Goal: Task Accomplishment & Management: Complete application form

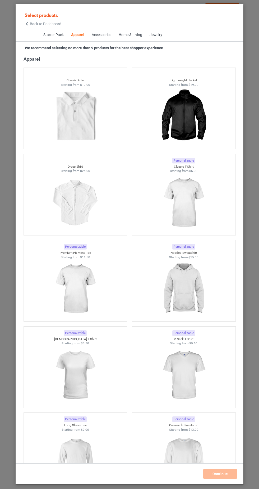
click at [196, 206] on img at bounding box center [183, 202] width 47 height 59
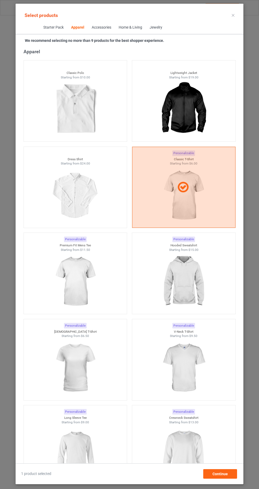
click at [83, 380] on img at bounding box center [75, 367] width 47 height 59
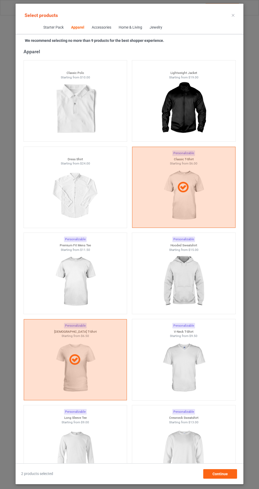
click at [194, 285] on img at bounding box center [183, 281] width 47 height 59
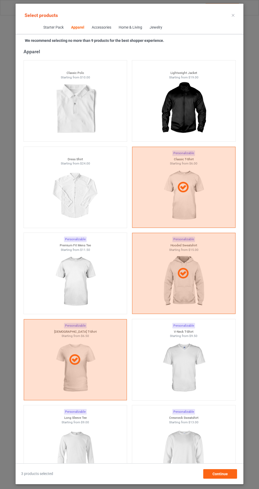
click at [192, 459] on img at bounding box center [183, 453] width 47 height 59
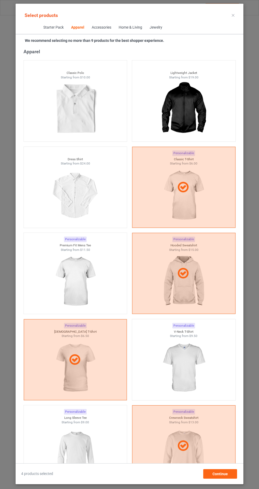
click at [83, 453] on img at bounding box center [75, 453] width 47 height 59
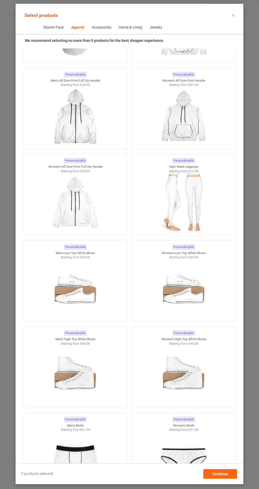
scroll to position [528, 0]
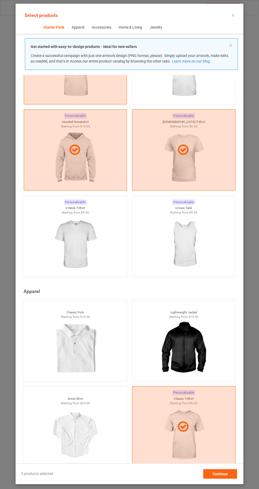
scroll to position [71, 0]
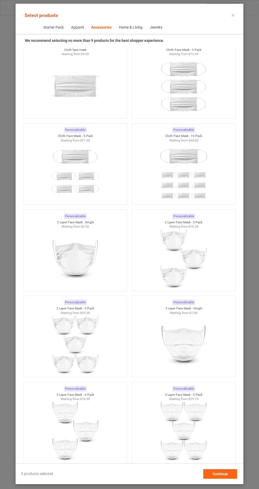
scroll to position [585, 0]
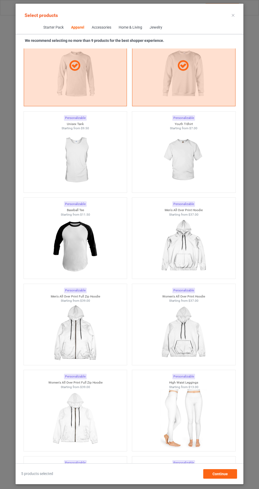
scroll to position [681, 0]
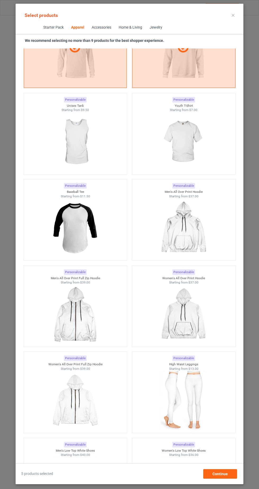
click at [81, 324] on img at bounding box center [75, 314] width 47 height 59
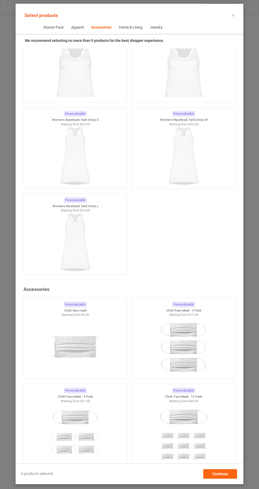
scroll to position [3968, 0]
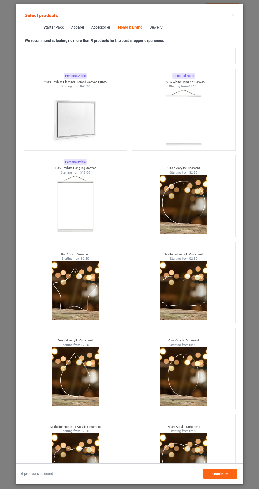
scroll to position [33, 0]
click at [228, 478] on div "Continue" at bounding box center [221, 474] width 34 height 10
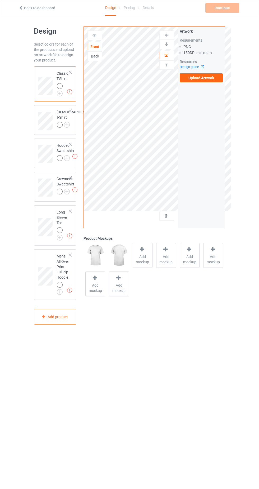
click at [0, 0] on img at bounding box center [0, 0] width 0 height 0
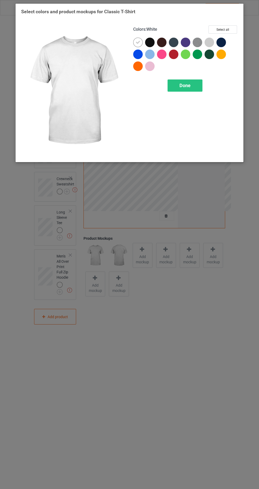
click at [154, 43] on div at bounding box center [150, 43] width 10 height 10
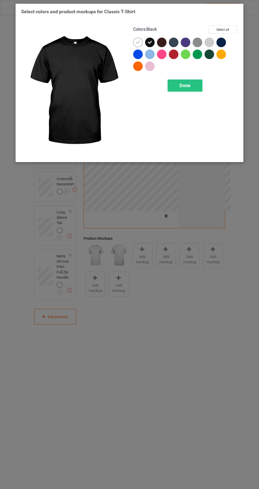
click at [139, 43] on icon at bounding box center [138, 42] width 5 height 5
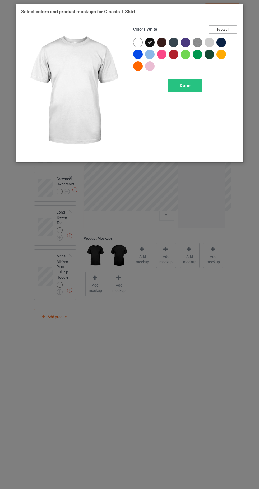
click at [235, 30] on button "Select all" at bounding box center [223, 29] width 29 height 8
click at [136, 42] on icon at bounding box center [138, 42] width 5 height 5
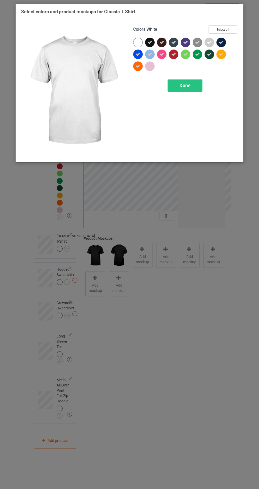
click at [210, 42] on icon at bounding box center [209, 42] width 5 height 5
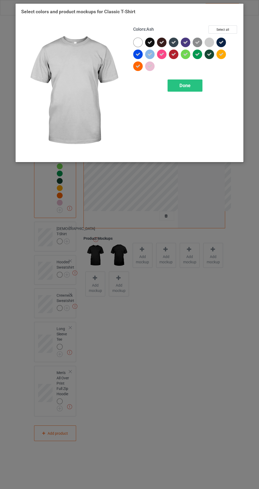
click at [212, 46] on div at bounding box center [210, 43] width 10 height 10
click at [196, 87] on div "Done" at bounding box center [185, 85] width 35 height 12
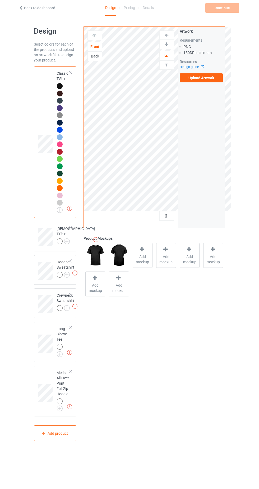
click at [212, 82] on label "Upload Artwork" at bounding box center [201, 77] width 43 height 9
click at [0, 0] on input "Upload Artwork" at bounding box center [0, 0] width 0 height 0
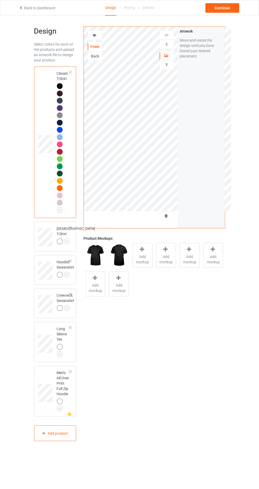
click at [98, 35] on div at bounding box center [95, 35] width 14 height 5
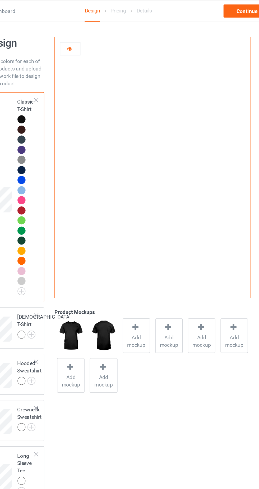
click at [62, 116] on img at bounding box center [60, 115] width 6 height 6
click at [60, 201] on div at bounding box center [60, 203] width 6 height 6
click at [63, 181] on div at bounding box center [60, 181] width 7 height 7
click at [62, 123] on div at bounding box center [60, 123] width 6 height 6
click at [60, 107] on div at bounding box center [60, 108] width 6 height 6
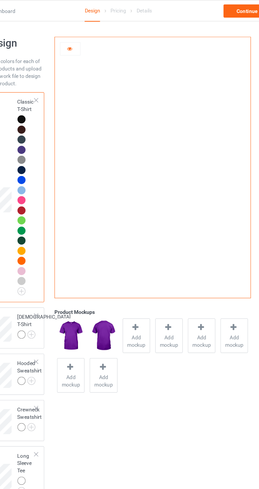
click at [62, 109] on div at bounding box center [60, 108] width 7 height 7
click at [61, 91] on div at bounding box center [60, 94] width 6 height 6
click at [61, 84] on div at bounding box center [60, 86] width 6 height 6
click at [61, 203] on div at bounding box center [60, 203] width 6 height 6
click at [60, 114] on img at bounding box center [60, 115] width 6 height 6
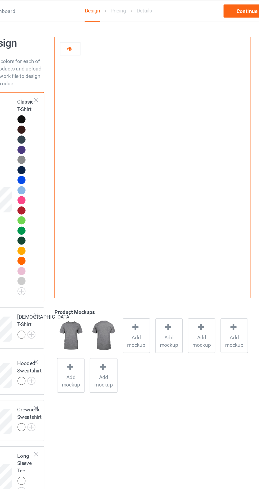
click at [61, 135] on div at bounding box center [60, 137] width 6 height 6
click at [63, 152] on div at bounding box center [60, 152] width 7 height 7
click at [60, 127] on div at bounding box center [60, 130] width 6 height 6
click at [62, 174] on div at bounding box center [60, 173] width 6 height 6
click at [81, 179] on div "Product Mockups Add mockup Add mockup Add mockup Add mockup Add mockup Add mock…" at bounding box center [154, 234] width 149 height 422
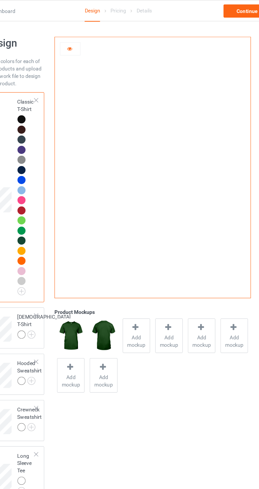
click at [60, 166] on div at bounding box center [60, 166] width 6 height 6
click at [62, 201] on div at bounding box center [60, 203] width 6 height 6
click at [62, 114] on img at bounding box center [60, 115] width 6 height 6
click at [62, 152] on div at bounding box center [60, 152] width 7 height 7
click at [60, 86] on div at bounding box center [60, 86] width 6 height 6
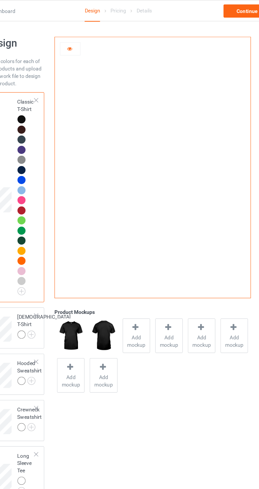
click at [62, 116] on div at bounding box center [60, 115] width 7 height 7
click at [61, 137] on div at bounding box center [60, 137] width 6 height 6
click at [59, 101] on div at bounding box center [60, 101] width 6 height 6
click at [62, 101] on div at bounding box center [60, 101] width 6 height 6
click at [58, 94] on div at bounding box center [60, 94] width 6 height 6
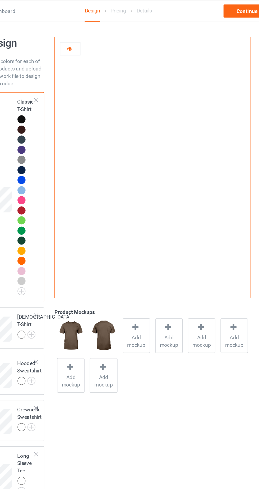
click at [62, 203] on div at bounding box center [60, 203] width 6 height 6
click at [62, 179] on div at bounding box center [60, 181] width 7 height 7
click at [62, 176] on div at bounding box center [60, 173] width 7 height 7
click at [60, 159] on div at bounding box center [60, 159] width 6 height 6
click at [151, 248] on span "Add mockup" at bounding box center [142, 246] width 19 height 11
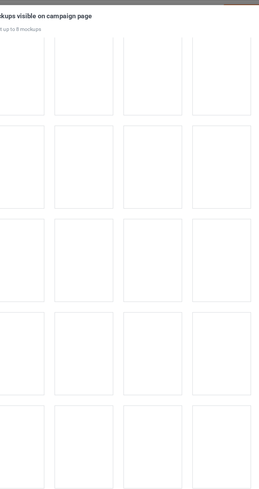
scroll to position [228, 0]
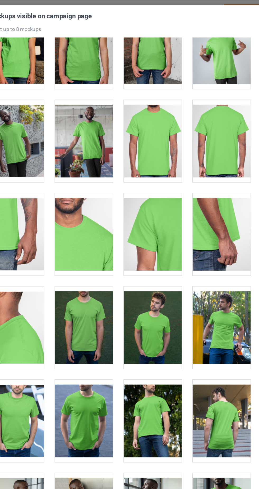
click at [164, 254] on div at bounding box center [155, 235] width 42 height 59
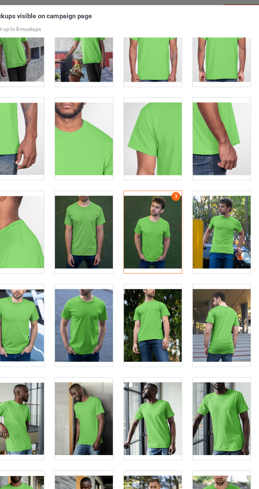
click at [221, 188] on div at bounding box center [204, 167] width 42 height 59
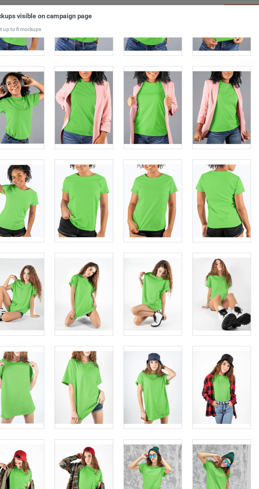
scroll to position [7300, 0]
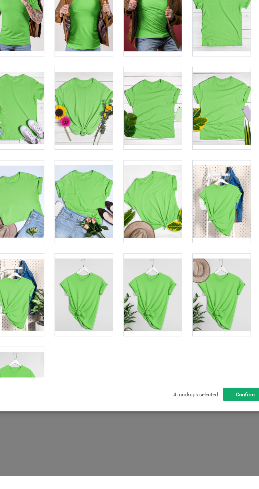
click at [223, 435] on button "Confirm" at bounding box center [221, 430] width 32 height 10
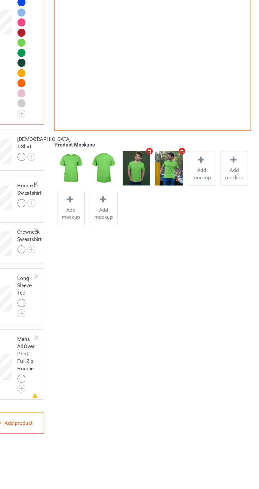
scroll to position [13, 0]
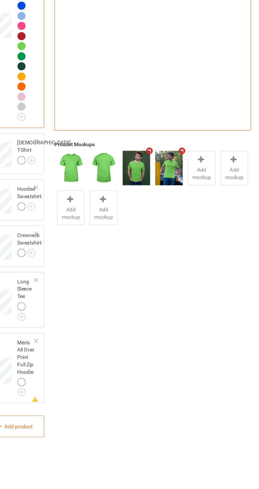
click at [153, 222] on icon "Remove mockup" at bounding box center [152, 222] width 7 height 6
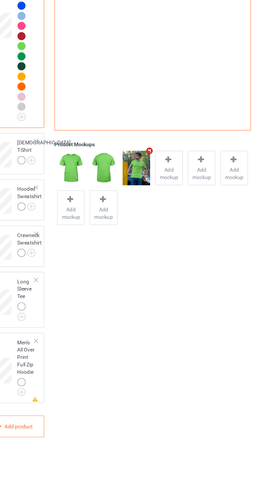
click at [152, 223] on icon "Remove mockup" at bounding box center [152, 222] width 7 height 6
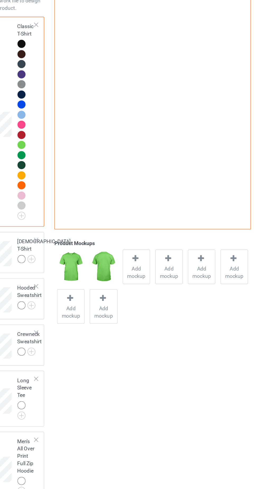
scroll to position [0, 0]
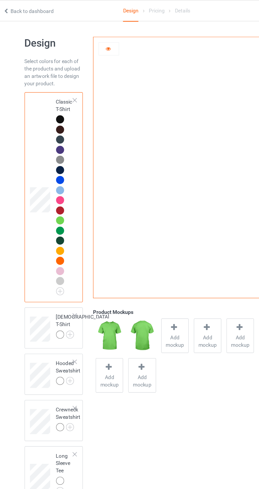
click at [0, 0] on img at bounding box center [0, 0] width 0 height 0
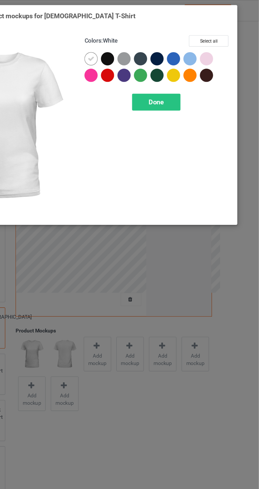
click at [151, 57] on div at bounding box center [150, 55] width 10 height 10
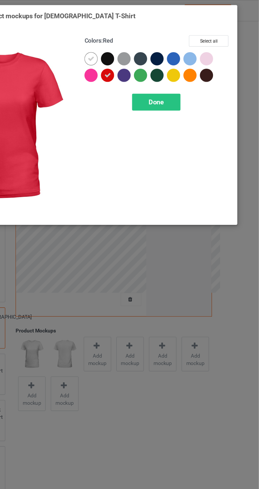
click at [140, 42] on icon at bounding box center [138, 42] width 5 height 5
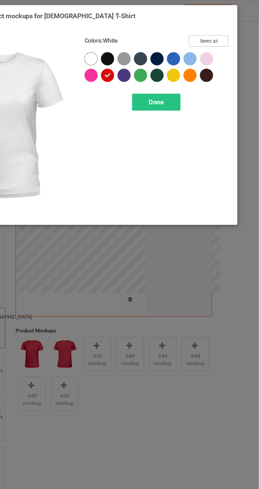
click at [231, 32] on button "Select all" at bounding box center [223, 29] width 29 height 8
click at [138, 46] on div at bounding box center [138, 43] width 10 height 10
click at [193, 74] on div "Done" at bounding box center [185, 74] width 35 height 12
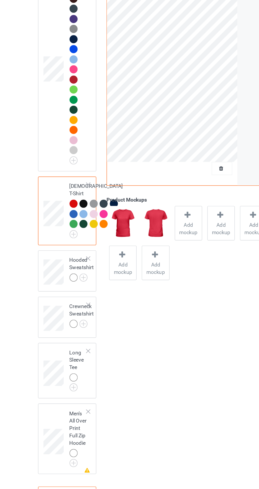
click at [0, 0] on img at bounding box center [0, 0] width 0 height 0
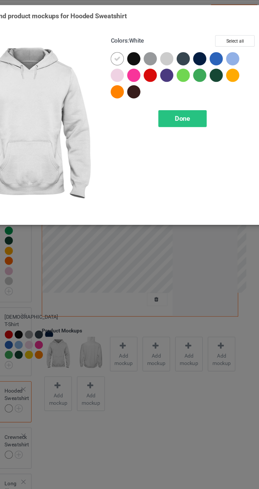
click at [164, 45] on div at bounding box center [162, 43] width 10 height 10
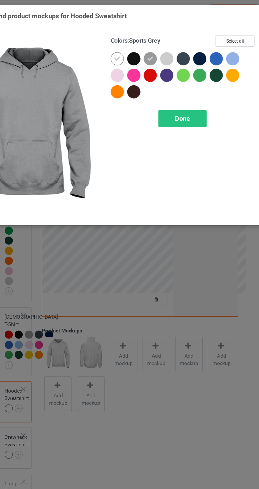
click at [138, 41] on icon at bounding box center [138, 42] width 5 height 5
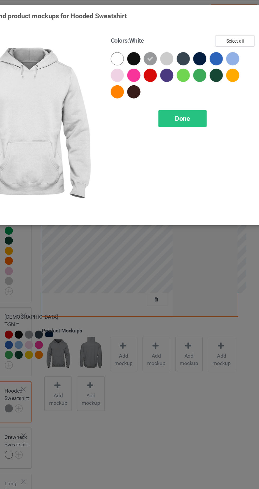
click at [200, 87] on div "Done" at bounding box center [185, 85] width 35 height 12
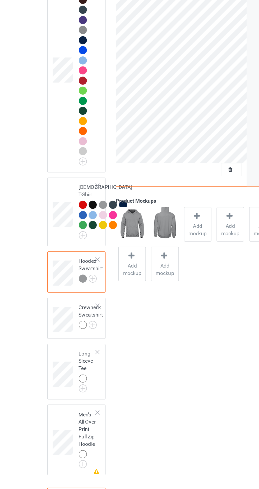
click at [0, 0] on img at bounding box center [0, 0] width 0 height 0
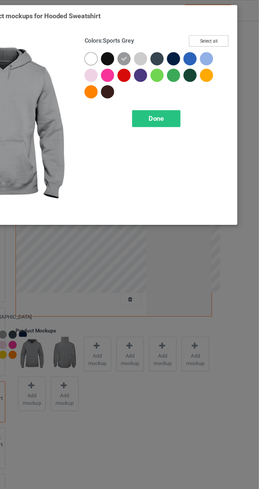
click at [233, 31] on button "Select all" at bounding box center [223, 29] width 29 height 8
click at [139, 45] on div at bounding box center [138, 43] width 10 height 10
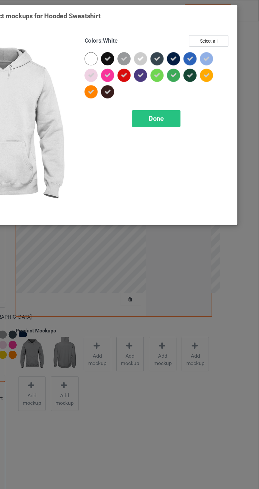
click at [187, 85] on span "Done" at bounding box center [185, 86] width 11 height 6
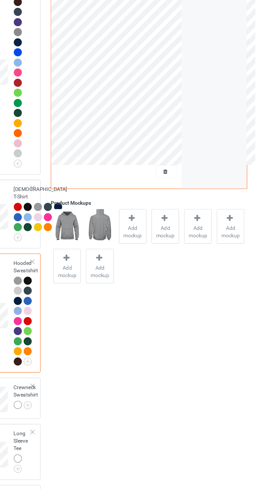
scroll to position [92, 0]
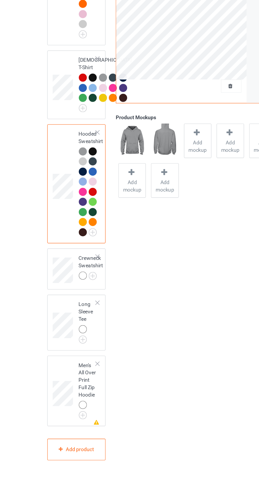
click at [0, 0] on img at bounding box center [0, 0] width 0 height 0
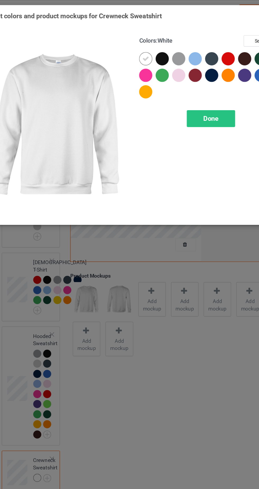
scroll to position [102, 0]
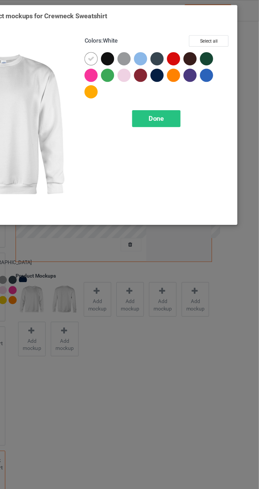
click at [152, 58] on div at bounding box center [150, 55] width 10 height 10
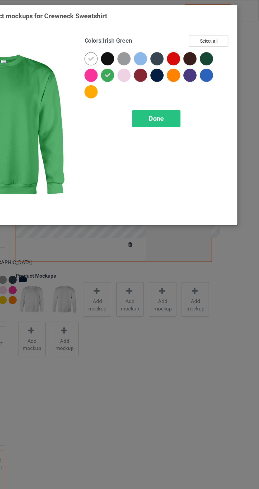
click at [141, 42] on div at bounding box center [138, 43] width 10 height 10
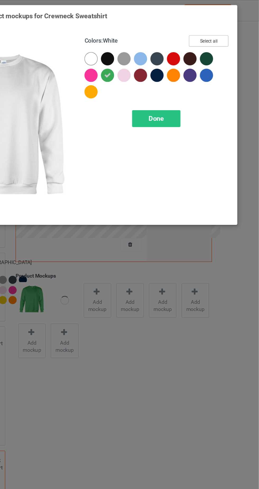
click at [227, 33] on button "Select all" at bounding box center [223, 29] width 29 height 8
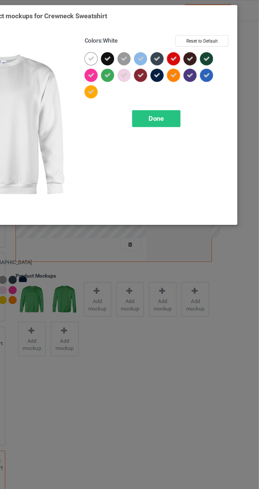
click at [142, 43] on div at bounding box center [138, 43] width 10 height 10
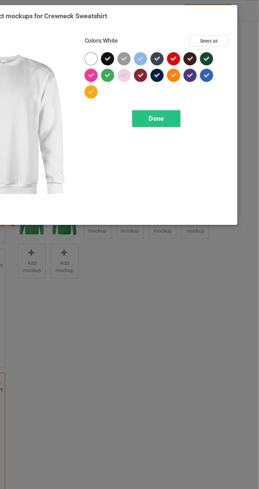
click at [196, 85] on div "Done" at bounding box center [185, 85] width 35 height 12
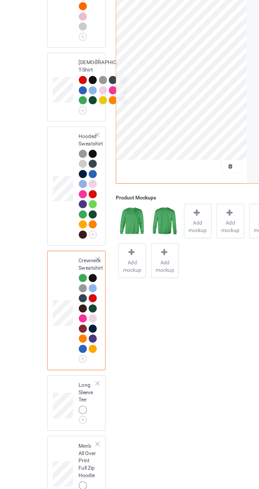
scroll to position [148, 0]
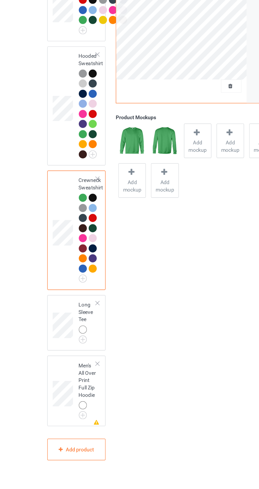
click at [0, 0] on img at bounding box center [0, 0] width 0 height 0
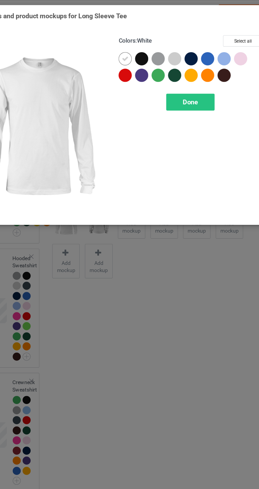
scroll to position [158, 0]
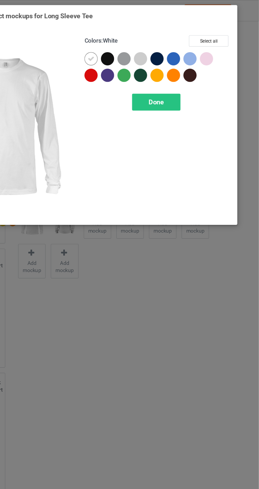
click at [198, 42] on div at bounding box center [198, 43] width 10 height 10
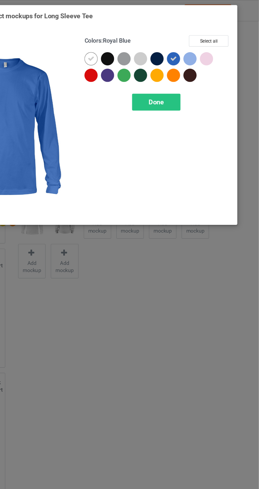
click at [138, 42] on icon at bounding box center [138, 42] width 5 height 5
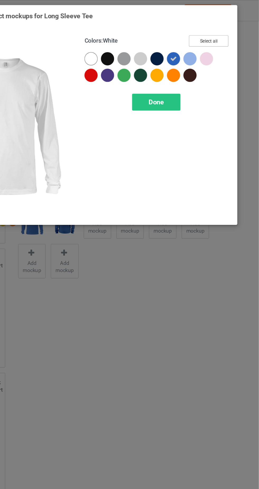
click at [227, 28] on button "Select all" at bounding box center [223, 29] width 29 height 8
click at [141, 44] on div at bounding box center [138, 43] width 10 height 10
click at [193, 73] on div "Done" at bounding box center [185, 74] width 35 height 12
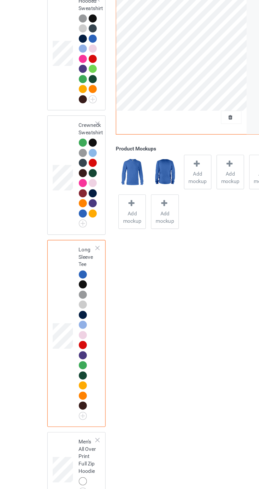
scroll to position [243, 0]
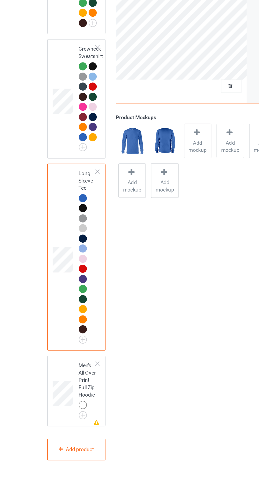
click at [0, 0] on img at bounding box center [0, 0] width 0 height 0
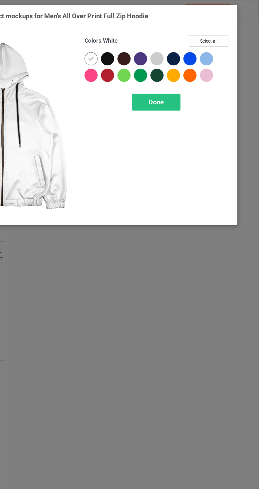
scroll to position [253, 0]
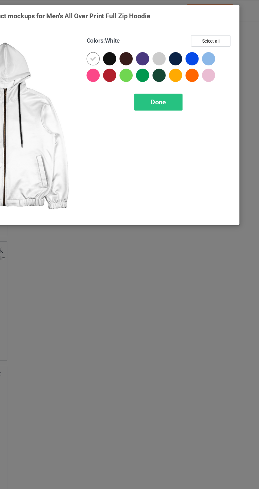
click at [151, 42] on div at bounding box center [150, 43] width 10 height 10
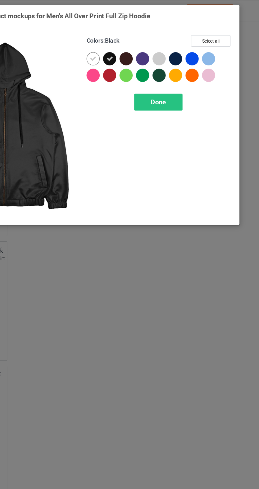
click at [136, 41] on icon at bounding box center [138, 42] width 5 height 5
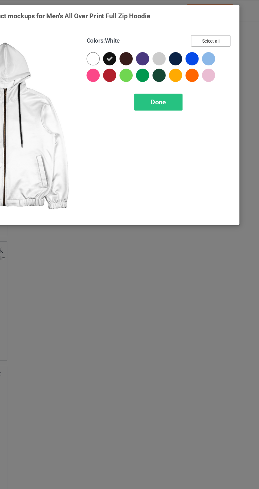
click at [233, 32] on button "Select all" at bounding box center [223, 29] width 29 height 8
click at [138, 42] on icon at bounding box center [138, 42] width 5 height 5
click at [196, 77] on div "Done" at bounding box center [185, 74] width 35 height 12
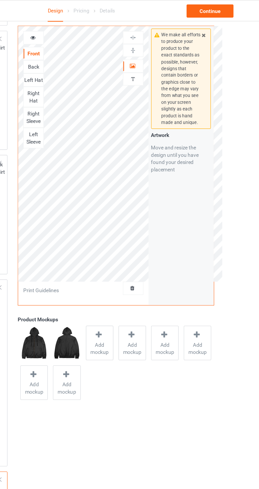
click at [98, 28] on div at bounding box center [95, 27] width 14 height 5
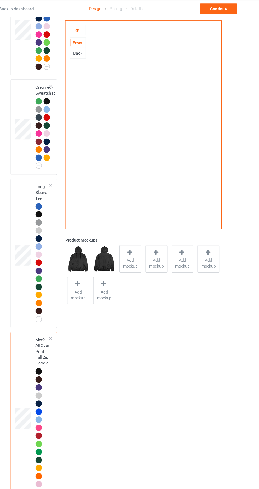
scroll to position [345, 0]
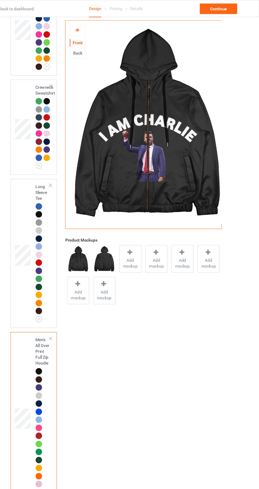
click at [71, 308] on div at bounding box center [71, 306] width 4 height 4
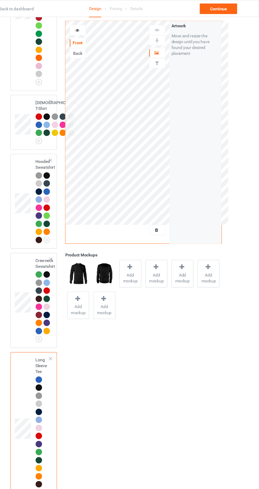
scroll to position [48, 0]
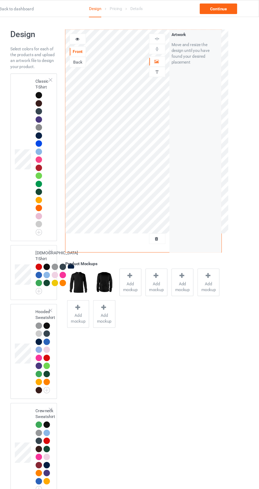
click at [56, 75] on td "Classic T-Shirt" at bounding box center [63, 142] width 19 height 147
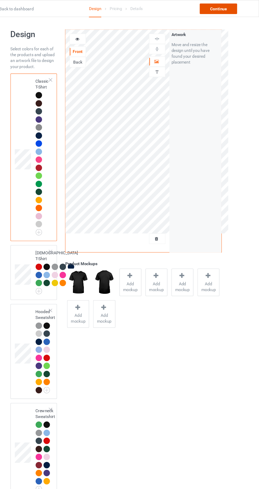
click at [226, 8] on div "Continue" at bounding box center [223, 8] width 34 height 10
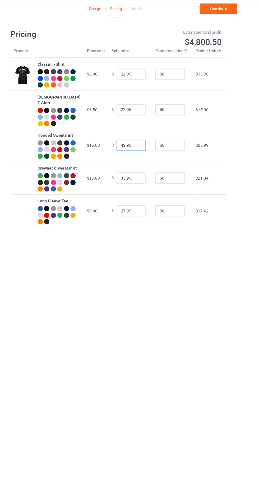
click at [132, 134] on input "42.95" at bounding box center [143, 131] width 26 height 10
type input "38.95"
click at [135, 166] on input "35.95" at bounding box center [143, 161] width 26 height 10
type input "34.95"
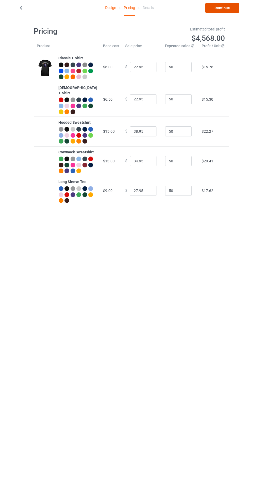
click at [227, 11] on link "Continue" at bounding box center [223, 8] width 34 height 10
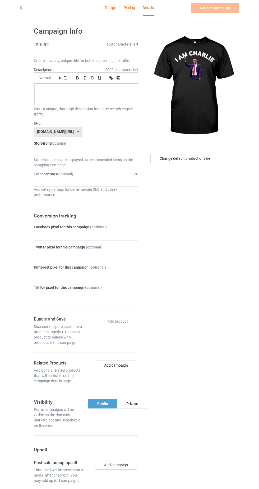
click at [119, 53] on input "text" at bounding box center [86, 53] width 104 height 10
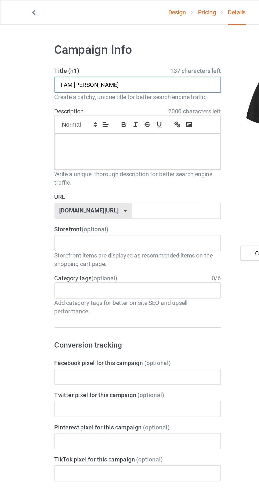
type input "I AM [PERSON_NAME]"
click at [109, 95] on div at bounding box center [86, 95] width 104 height 22
click at [107, 151] on div "No result found" at bounding box center [86, 152] width 104 height 10
click at [105, 132] on input "text" at bounding box center [111, 132] width 56 height 10
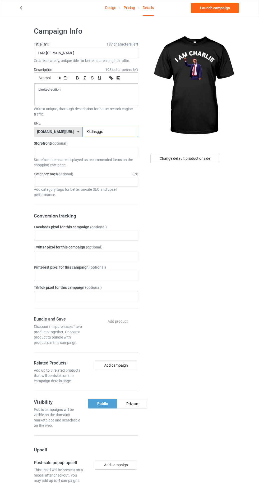
type input "Xkdhsggx"
click at [204, 158] on div "Change default product or side" at bounding box center [185, 159] width 69 height 10
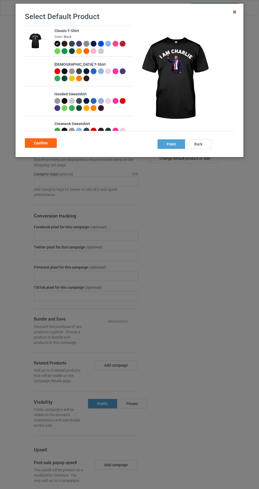
click at [125, 44] on div at bounding box center [123, 44] width 6 height 6
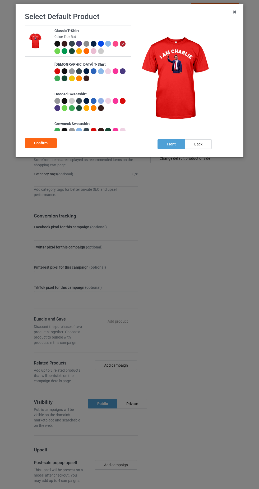
click at [104, 43] on div at bounding box center [101, 44] width 7 height 7
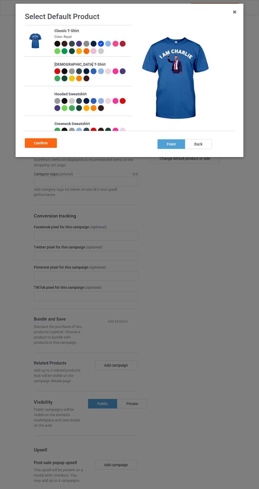
click at [89, 44] on img at bounding box center [87, 44] width 6 height 6
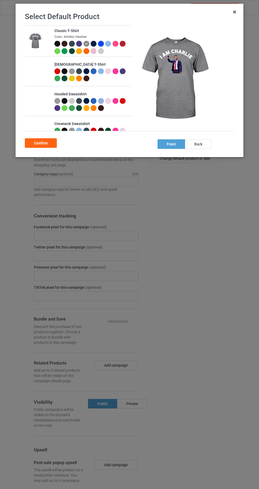
click at [102, 52] on div at bounding box center [101, 51] width 6 height 6
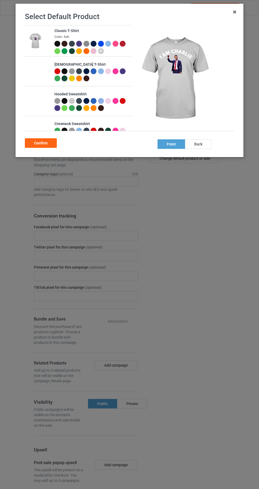
click at [89, 45] on div at bounding box center [87, 44] width 7 height 7
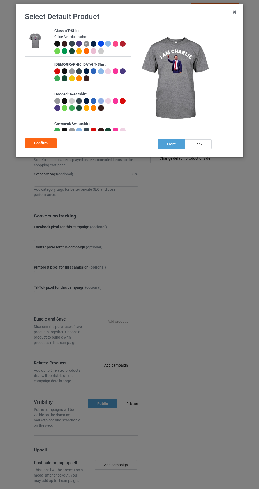
click at [79, 44] on div at bounding box center [79, 44] width 6 height 6
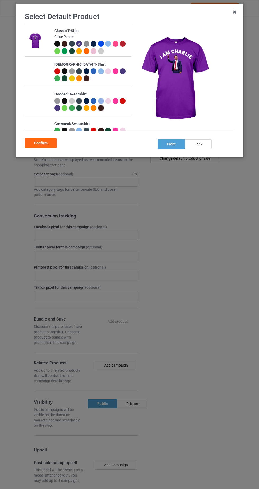
click at [69, 46] on div at bounding box center [72, 44] width 7 height 7
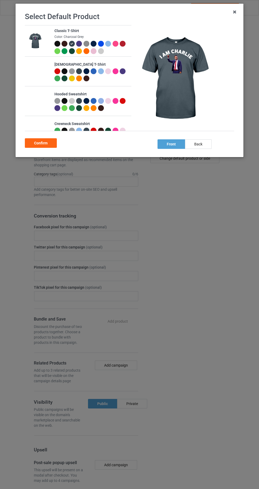
click at [101, 44] on div at bounding box center [101, 44] width 6 height 6
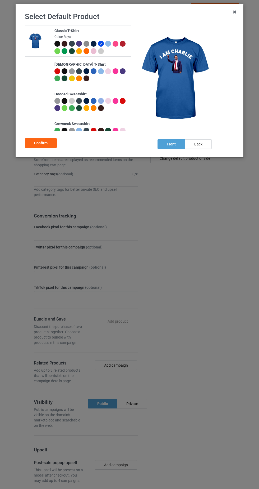
click at [94, 44] on div at bounding box center [94, 44] width 6 height 6
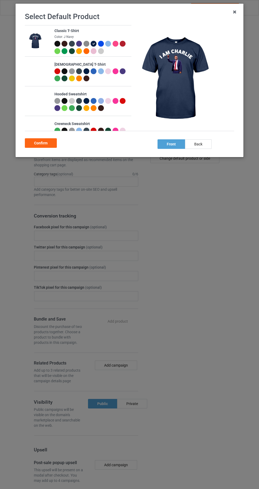
click at [81, 53] on div at bounding box center [79, 51] width 6 height 6
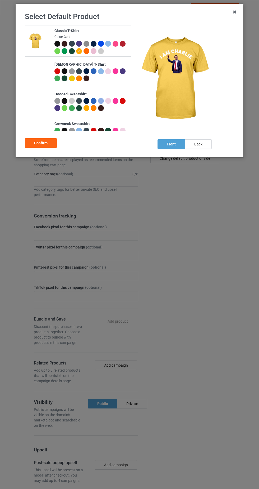
click at [94, 52] on div at bounding box center [94, 51] width 6 height 6
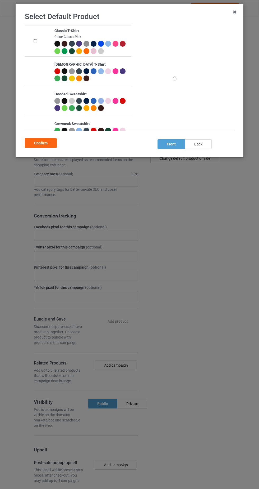
click at [94, 51] on icon at bounding box center [93, 51] width 3 height 3
click at [86, 50] on div at bounding box center [87, 51] width 6 height 6
click at [50, 145] on div "Confirm" at bounding box center [41, 143] width 32 height 10
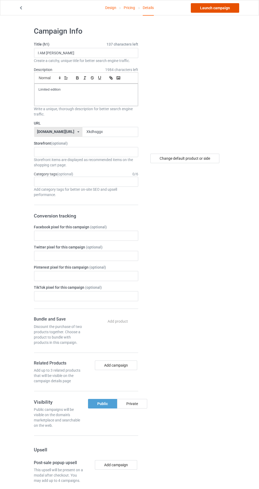
click at [224, 8] on link "Launch campaign" at bounding box center [215, 8] width 48 height 10
